Goal: Connect with others: Connect with others

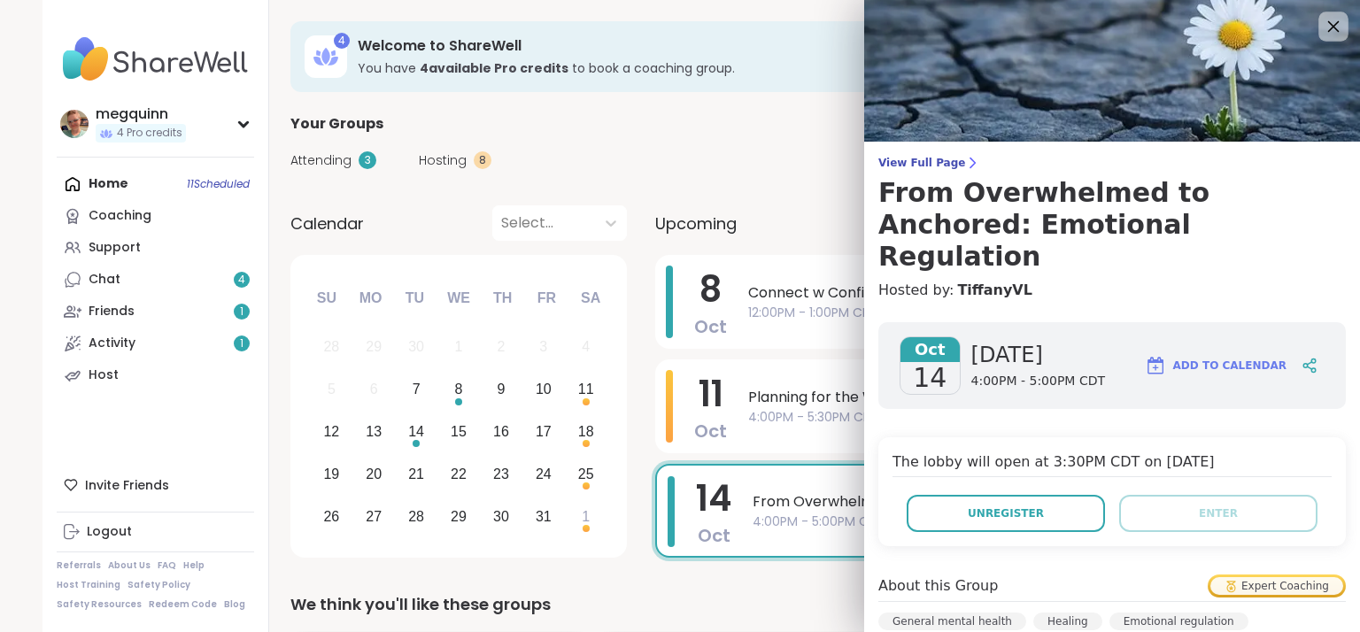
click at [1322, 27] on icon at bounding box center [1333, 26] width 22 height 22
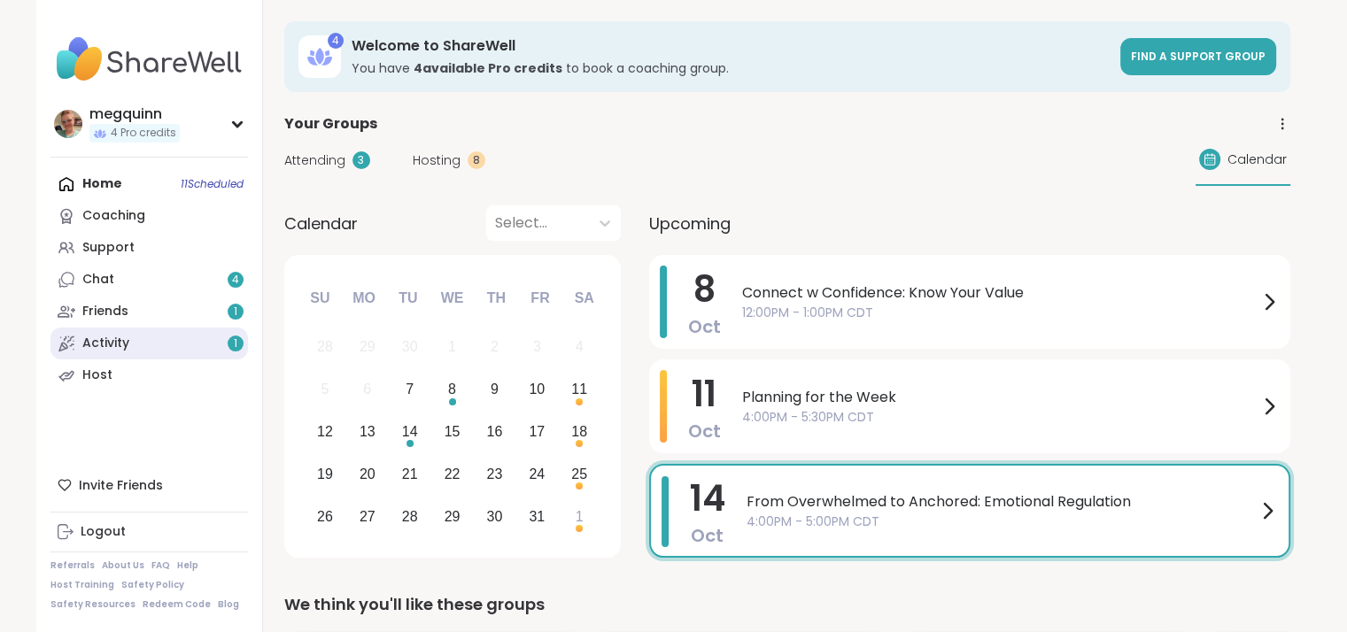
click at [111, 347] on div "Activity 1" at bounding box center [105, 344] width 47 height 18
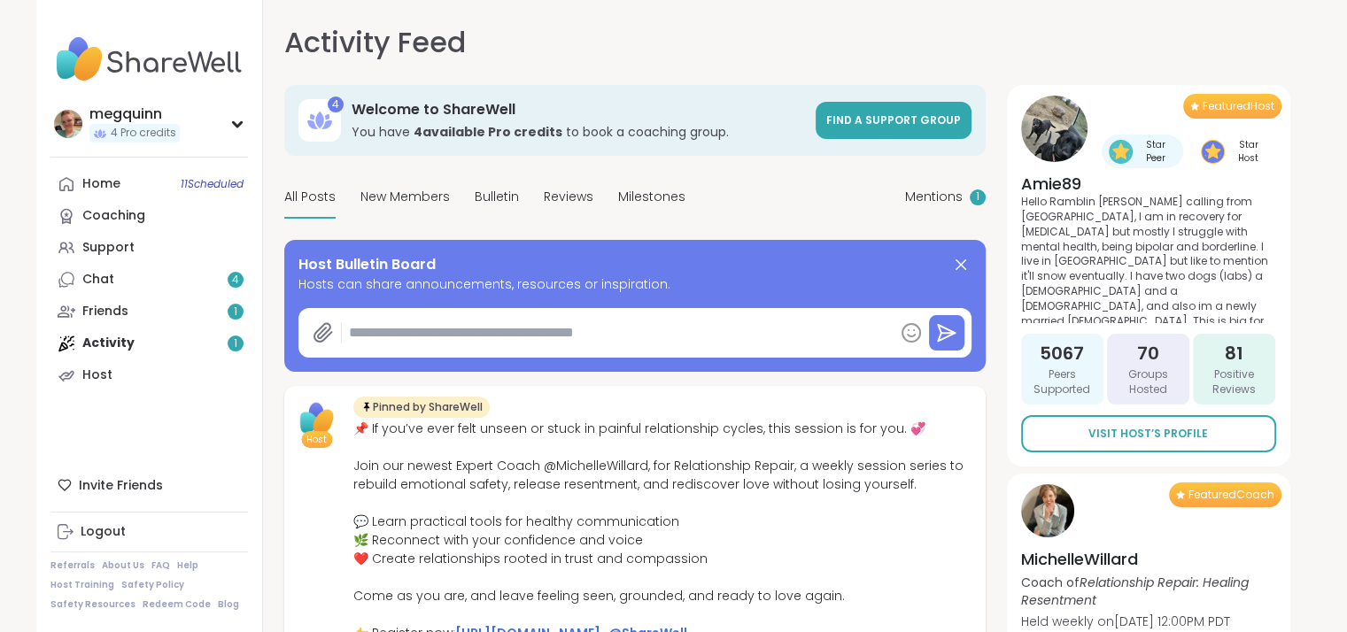
type textarea "*"
click at [945, 196] on span "Mentions" at bounding box center [934, 197] width 58 height 19
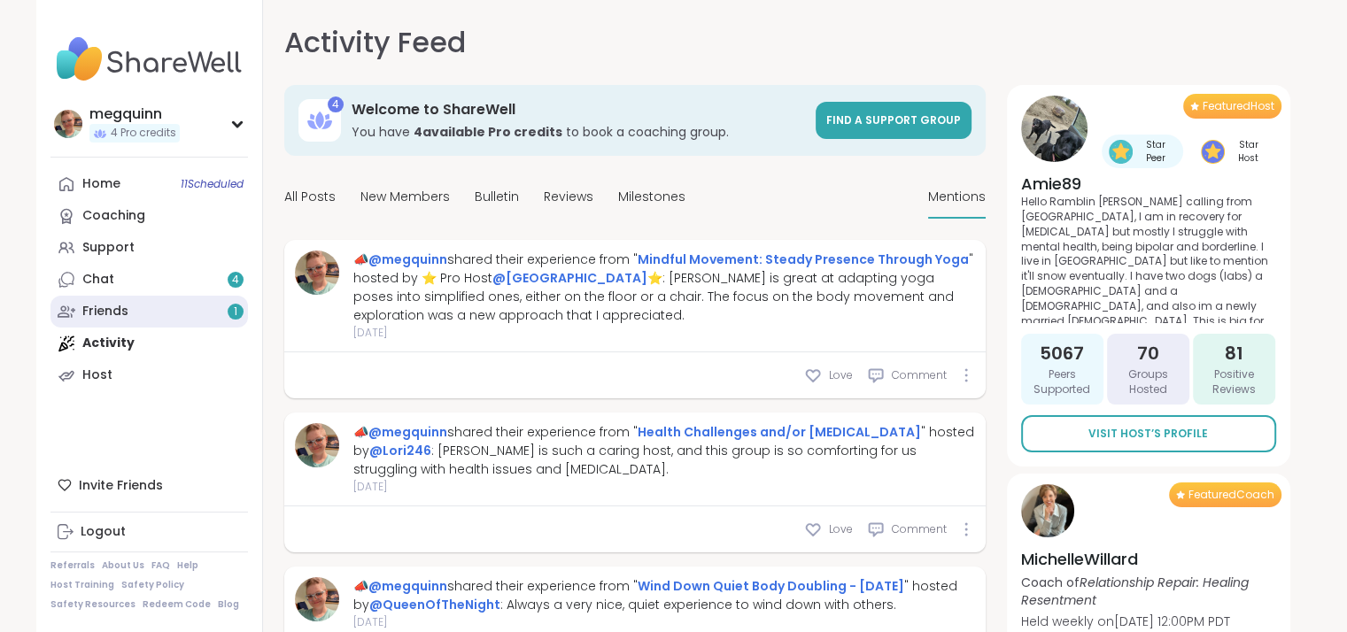
click at [136, 309] on link "Friends 1" at bounding box center [148, 312] width 197 height 32
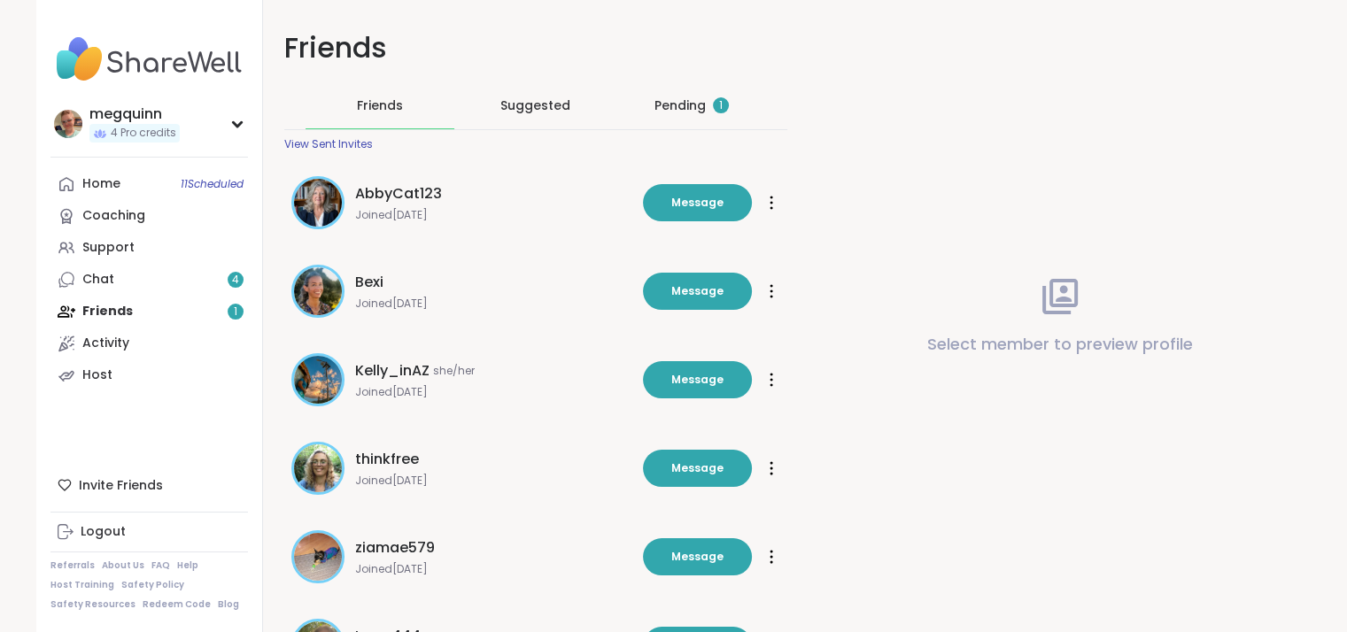
click at [691, 97] on div "Pending 1" at bounding box center [691, 106] width 74 height 18
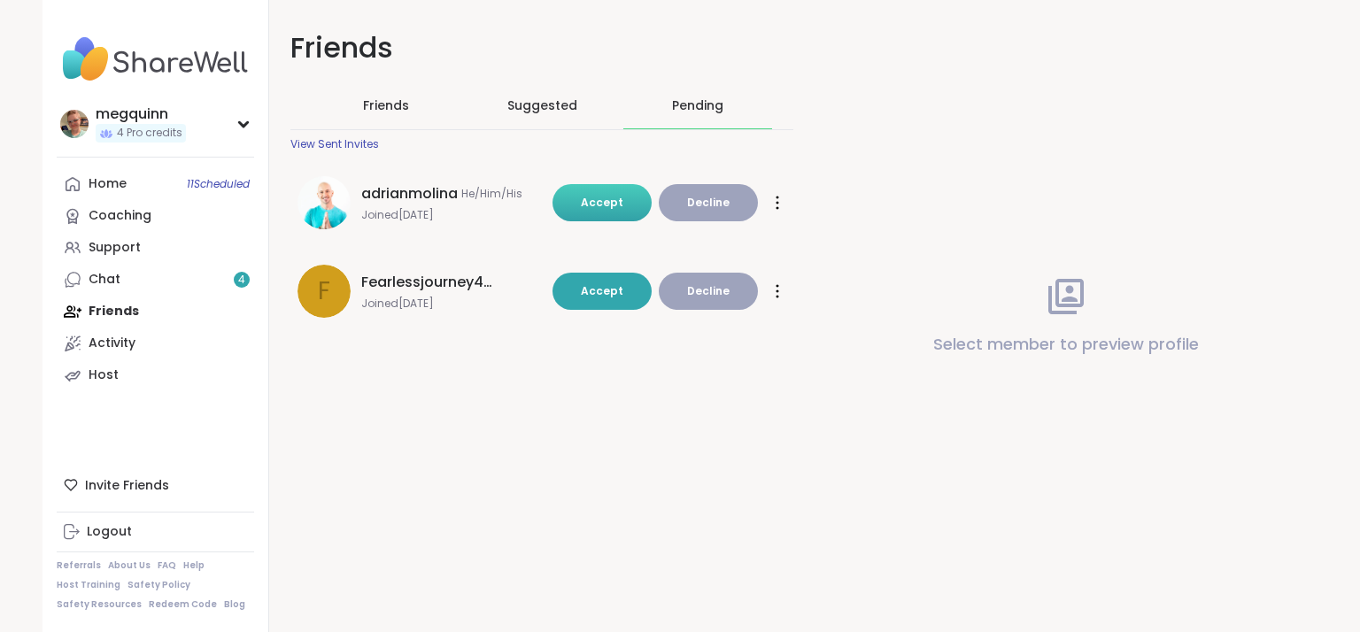
click at [585, 196] on span "Accept" at bounding box center [602, 202] width 43 height 15
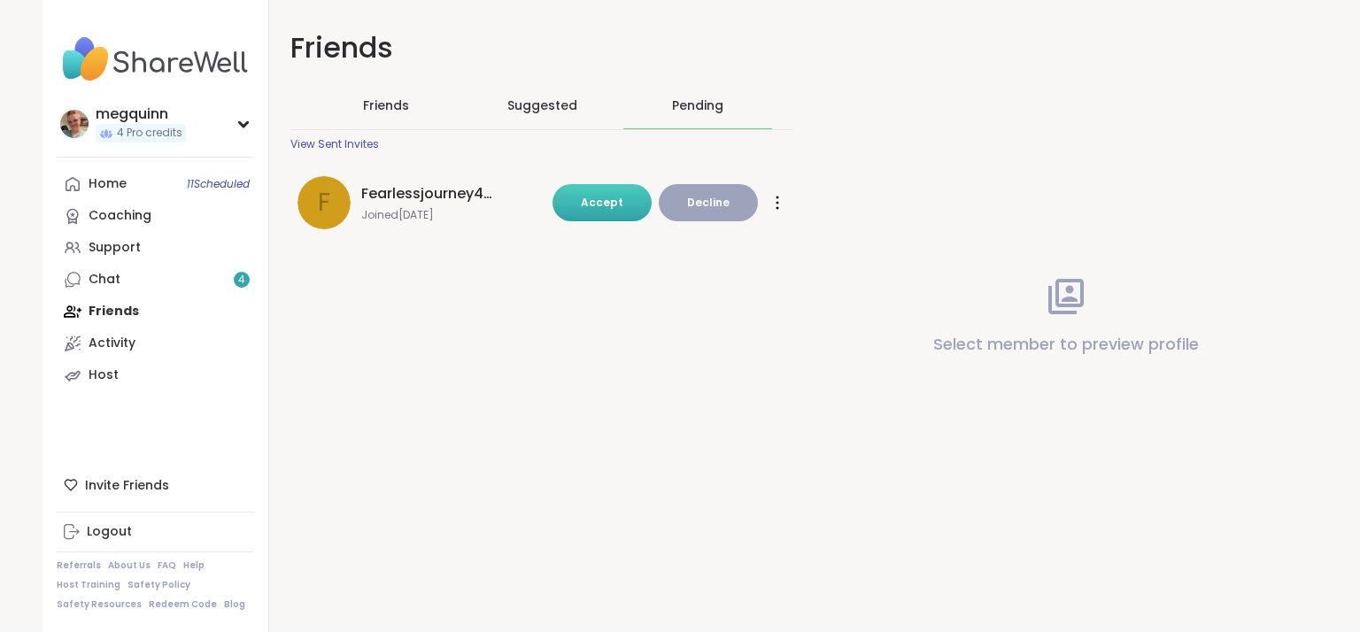
click at [600, 190] on button "Accept" at bounding box center [602, 202] width 99 height 37
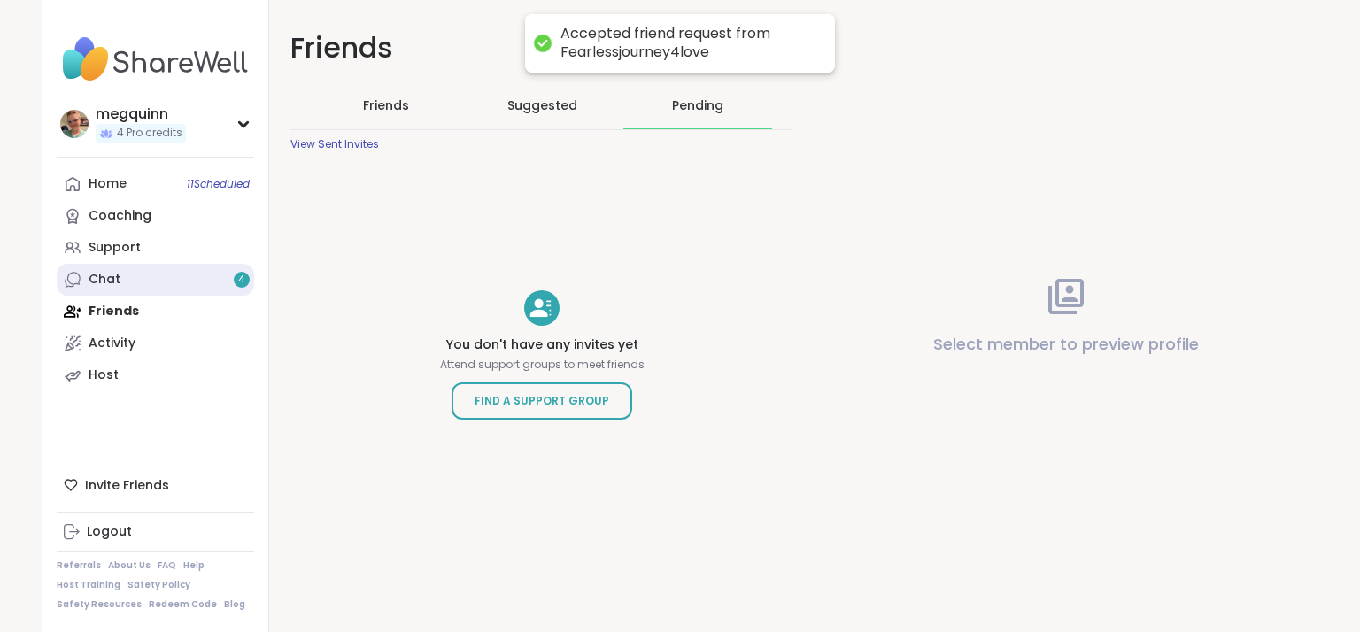
click at [135, 283] on link "Chat 4" at bounding box center [155, 280] width 197 height 32
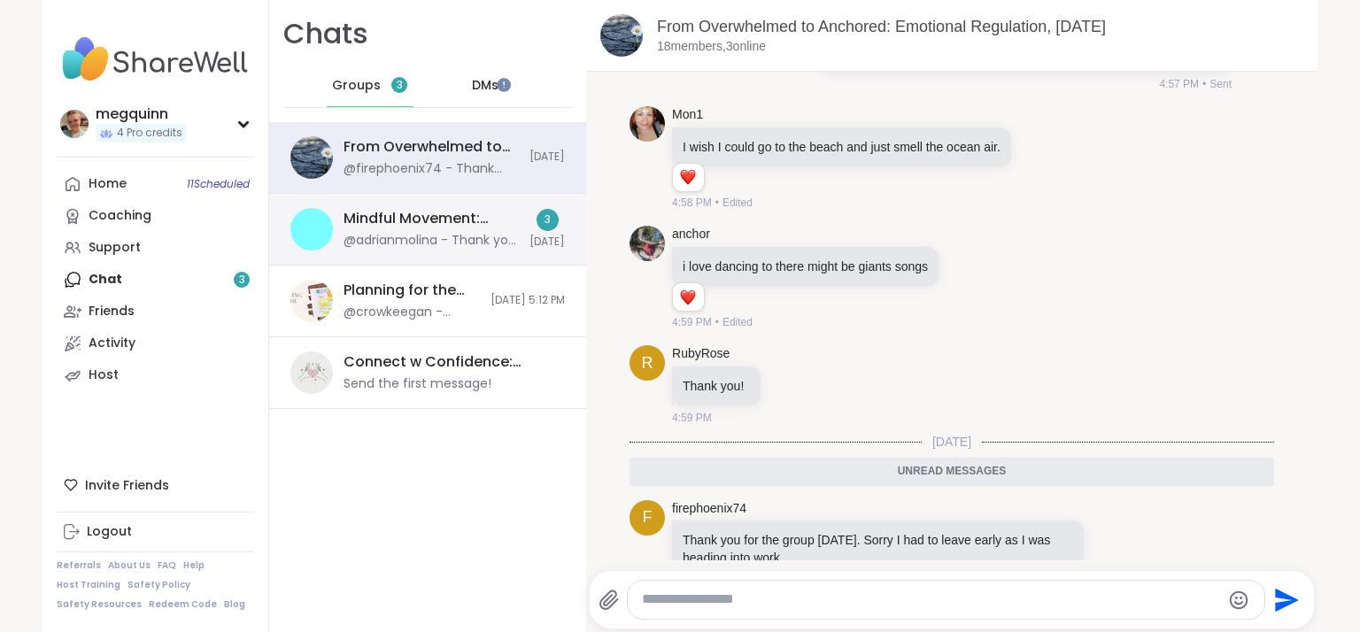
click at [390, 236] on div "@adrianmolina - Thank you so much!!! I didn't know there was a 5 min countdown …" at bounding box center [431, 241] width 175 height 18
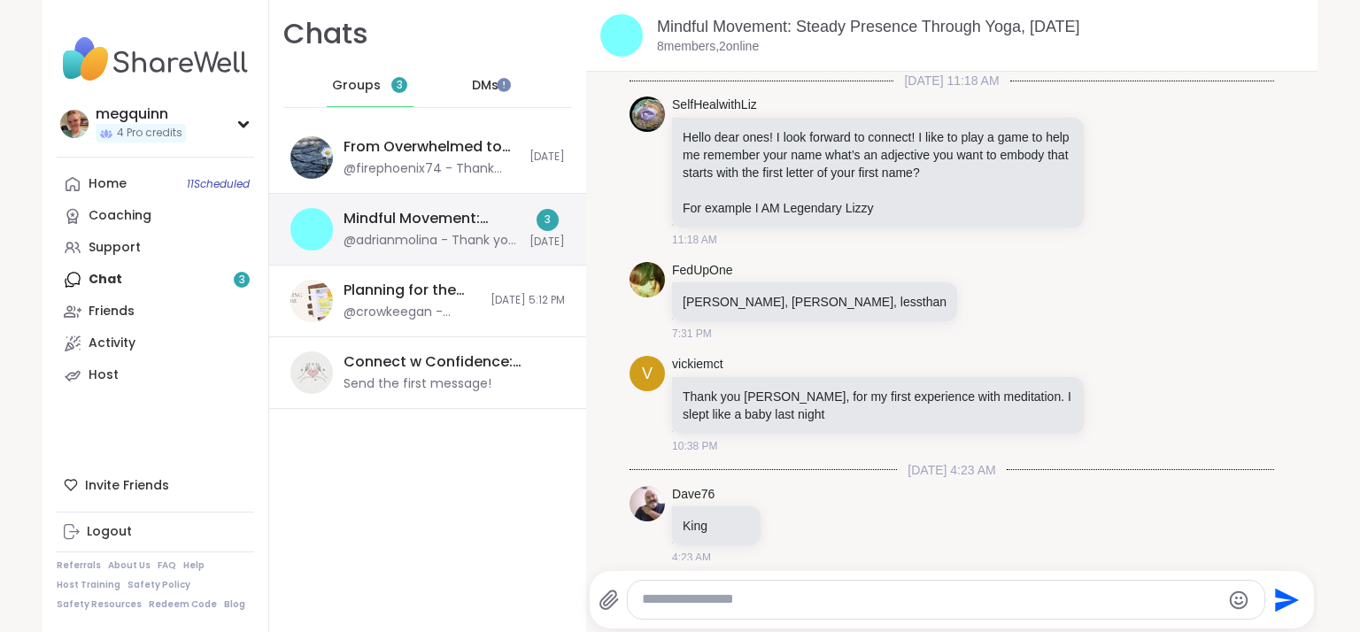
scroll to position [1342, 0]
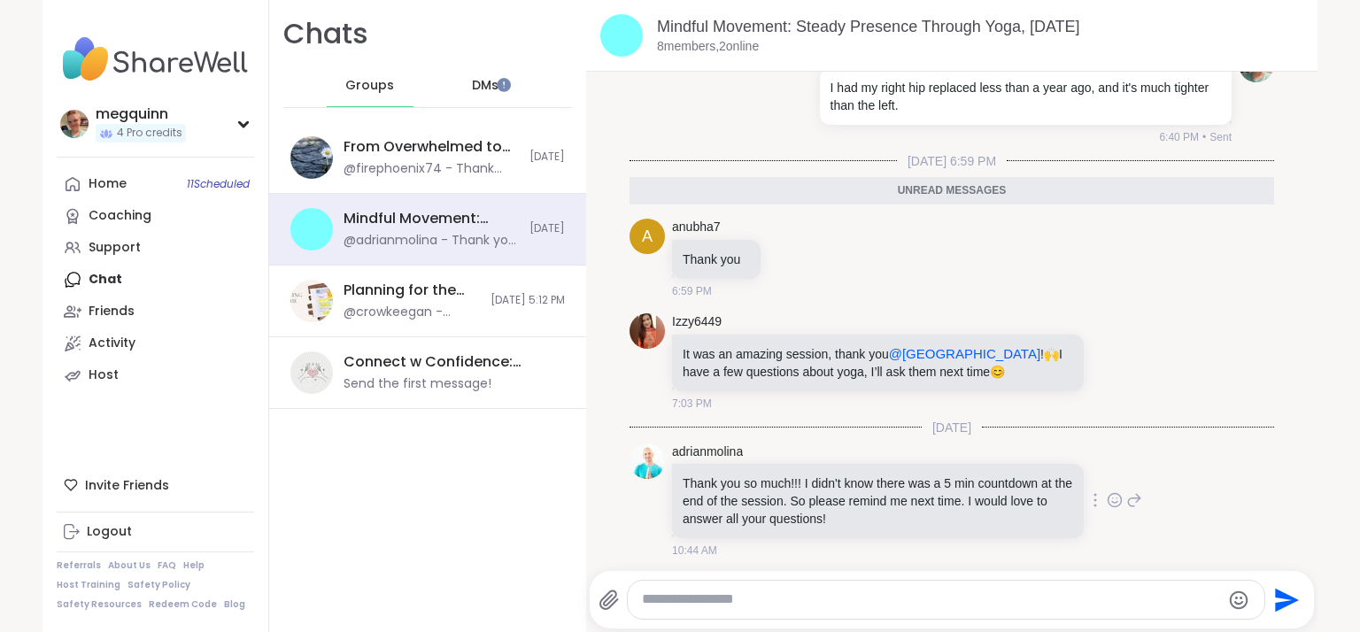
click at [1107, 498] on icon at bounding box center [1115, 500] width 16 height 18
click at [958, 474] on button "Select Reaction: Heart" at bounding box center [973, 471] width 35 height 35
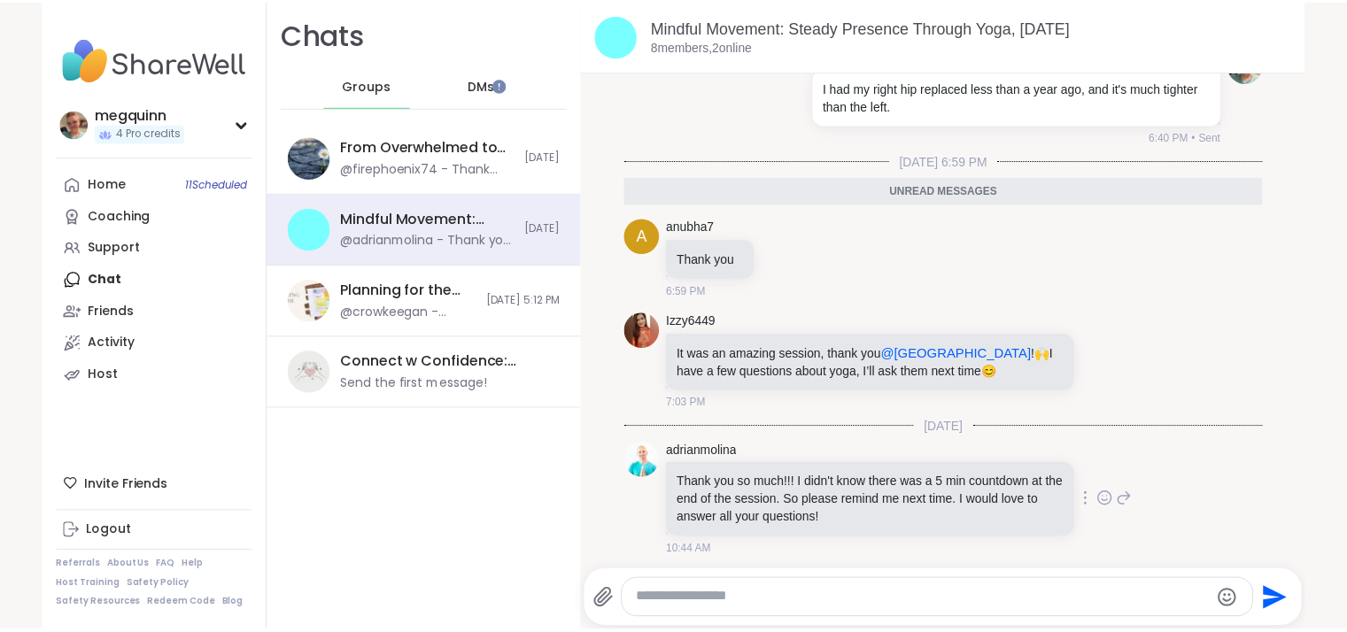
scroll to position [1366, 0]
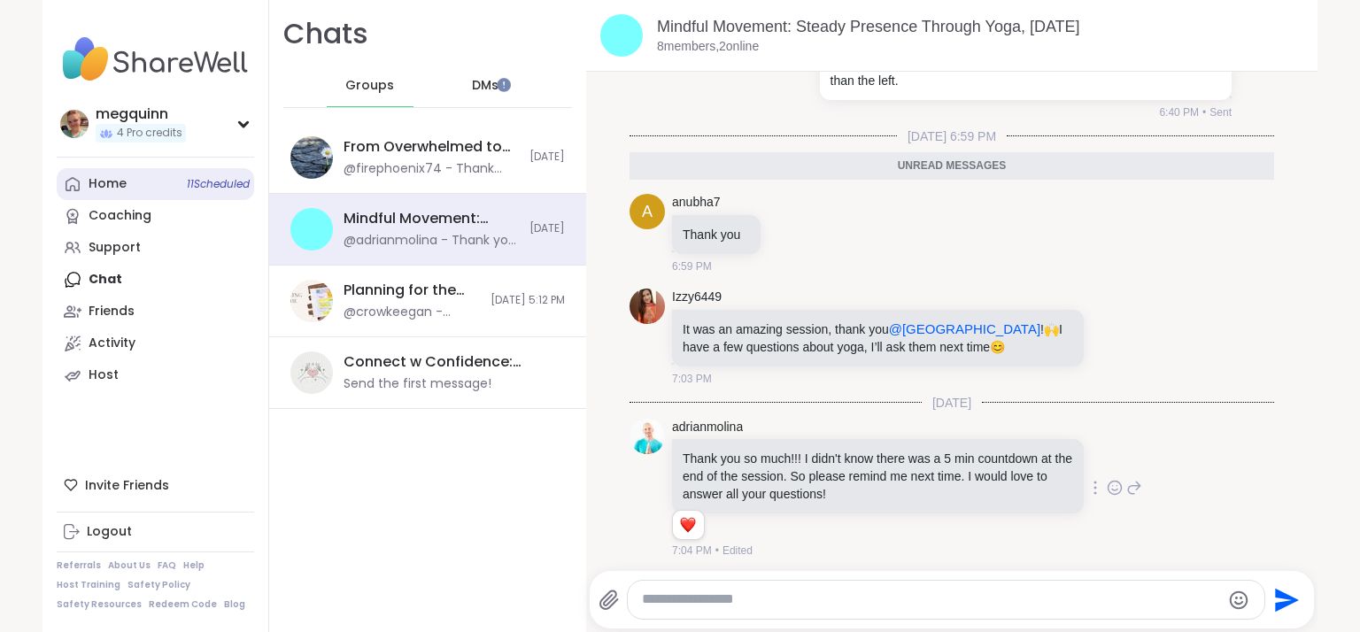
click at [93, 177] on div "Home 11 Scheduled" at bounding box center [108, 184] width 38 height 18
